Goal: Transaction & Acquisition: Purchase product/service

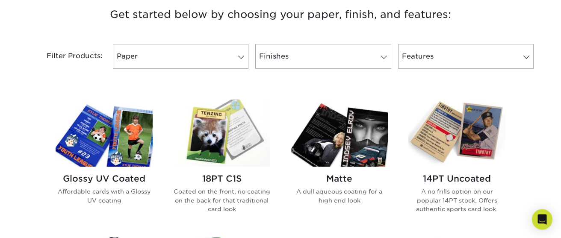
scroll to position [349, 0]
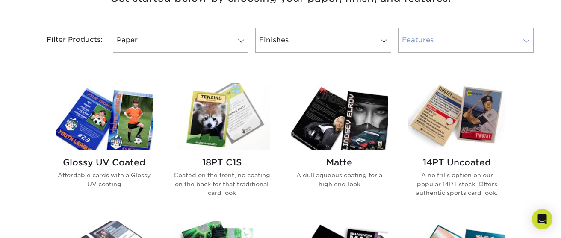
click at [478, 46] on link "Features" at bounding box center [466, 40] width 136 height 25
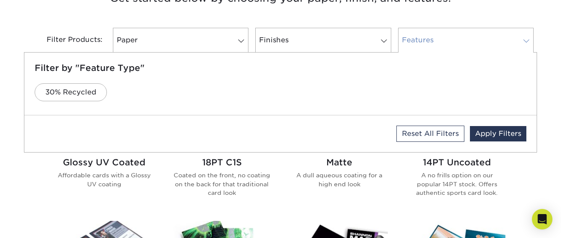
click at [478, 46] on link "Features" at bounding box center [466, 40] width 136 height 25
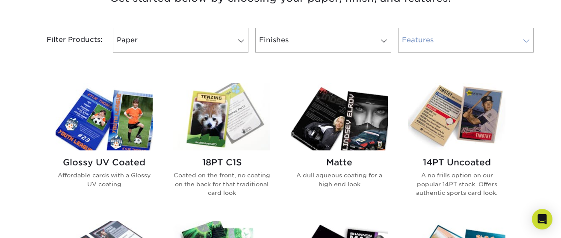
click at [451, 46] on link "Features" at bounding box center [466, 40] width 136 height 25
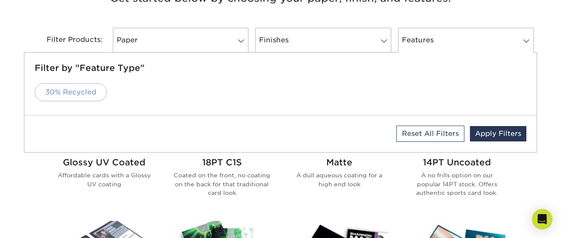
click at [57, 94] on link "30% Recycled" at bounding box center [71, 92] width 72 height 18
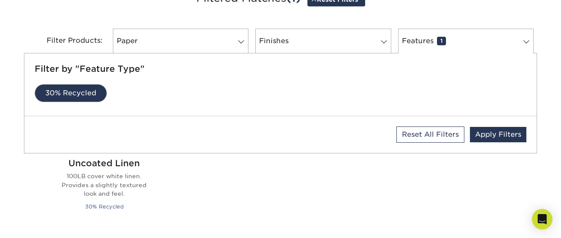
click at [255, 173] on div "Glossy UV Coated Affordable cards with a Glossy UV coating 18PT C1S Coated on t…" at bounding box center [280, 153] width 470 height 158
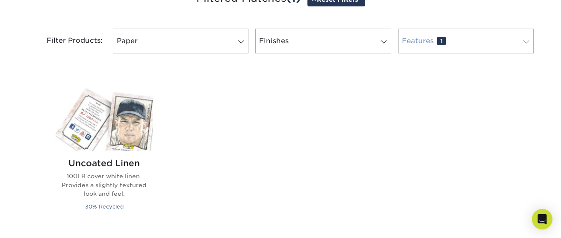
click at [429, 47] on link "Features 1" at bounding box center [466, 41] width 136 height 25
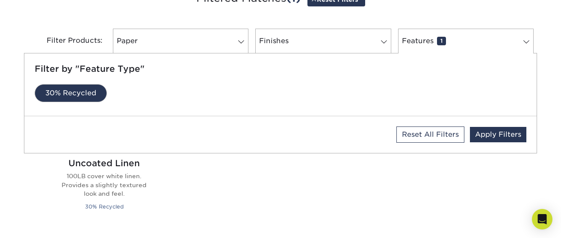
click at [85, 96] on link "30% Recycled" at bounding box center [71, 93] width 72 height 18
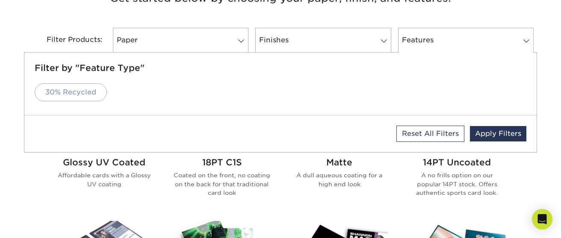
scroll to position [348, 0]
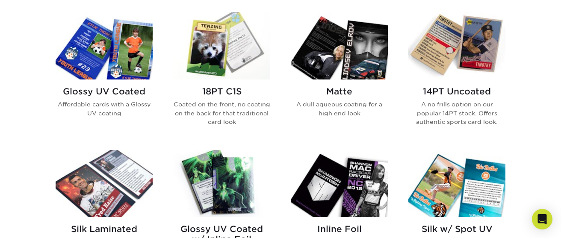
scroll to position [435, 0]
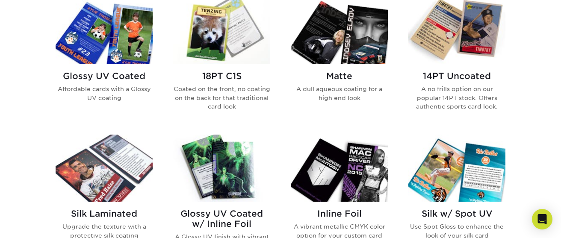
click at [113, 42] on img at bounding box center [104, 30] width 97 height 67
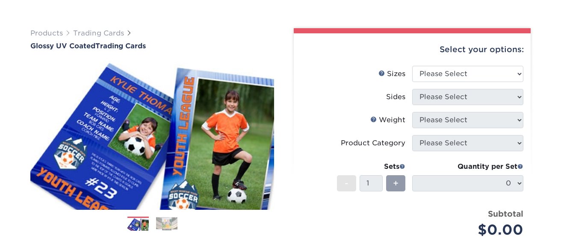
scroll to position [44, 0]
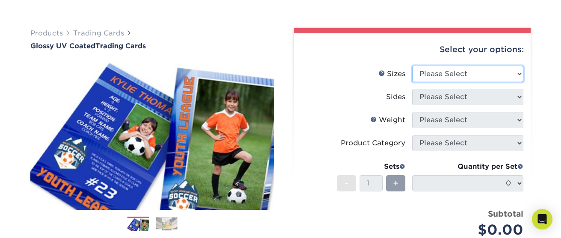
click at [412, 66] on select "Please Select 2.5" x 3.5"" at bounding box center [467, 74] width 111 height 16
select select "2.50x3.50"
click option "2.5" x 3.5"" at bounding box center [0, 0] width 0 height 0
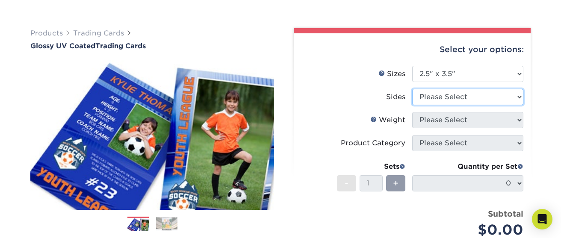
click at [412, 89] on select "Please Select Print Both Sides Print Front Only" at bounding box center [467, 97] width 111 height 16
select select "13abbda7-1d64-4f25-8bb2-c179b224825d"
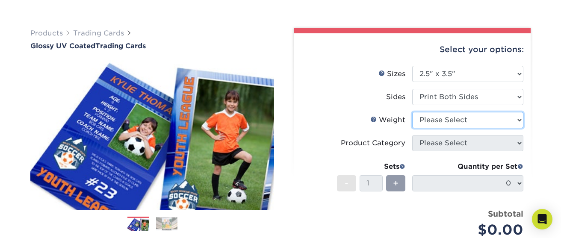
click at [412, 112] on select "Please Select 16PT 14PT 18PT C1S" at bounding box center [467, 120] width 111 height 16
select select "16PT"
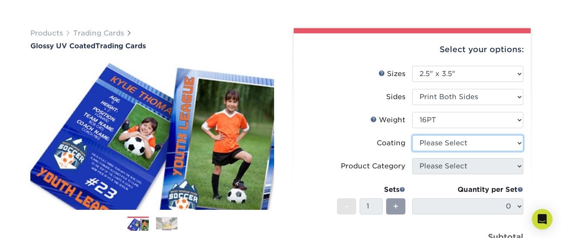
click at [412, 135] on select at bounding box center [467, 143] width 111 height 16
select select "1e8116af-acfc-44b1-83dc-8181aa338834"
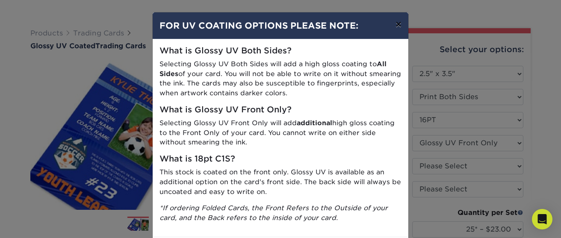
click at [399, 26] on button "×" at bounding box center [399, 24] width 20 height 24
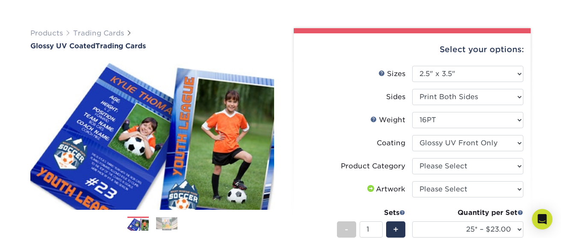
click at [345, 165] on div "Product Category" at bounding box center [373, 166] width 65 height 10
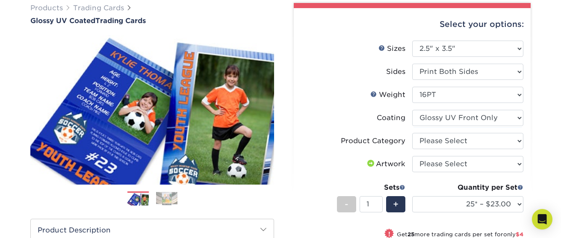
scroll to position [87, 0]
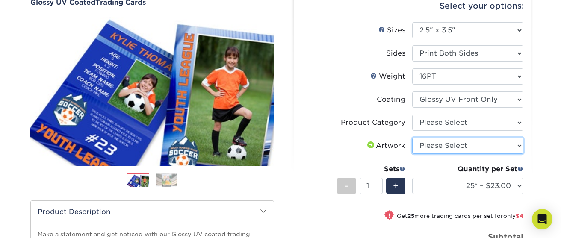
click at [412, 138] on select "Please Select I will upload files I need a design - $100" at bounding box center [467, 146] width 111 height 16
select select "upload"
click option "I will upload files" at bounding box center [0, 0] width 0 height 0
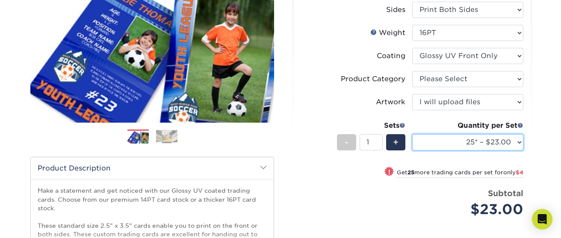
click at [412, 134] on select "25* – $23.00 50* – $27.00 75* – $33.00 100* – $37.00 250* – $47.00 500 – $58.00…" at bounding box center [467, 142] width 111 height 16
click option "25* – $23.00" at bounding box center [0, 0] width 0 height 0
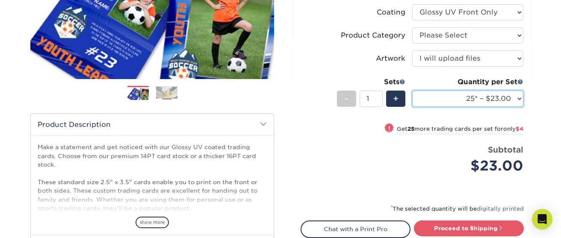
scroll to position [262, 0]
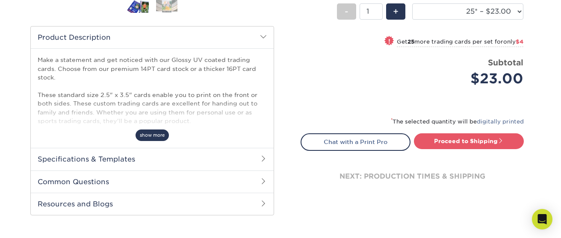
click at [155, 136] on span "show more" at bounding box center [152, 136] width 33 height 12
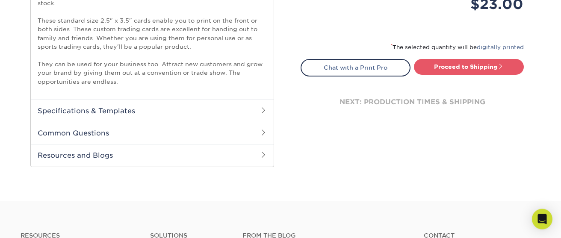
scroll to position [392, 0]
